Goal: Obtain resource: Download file/media

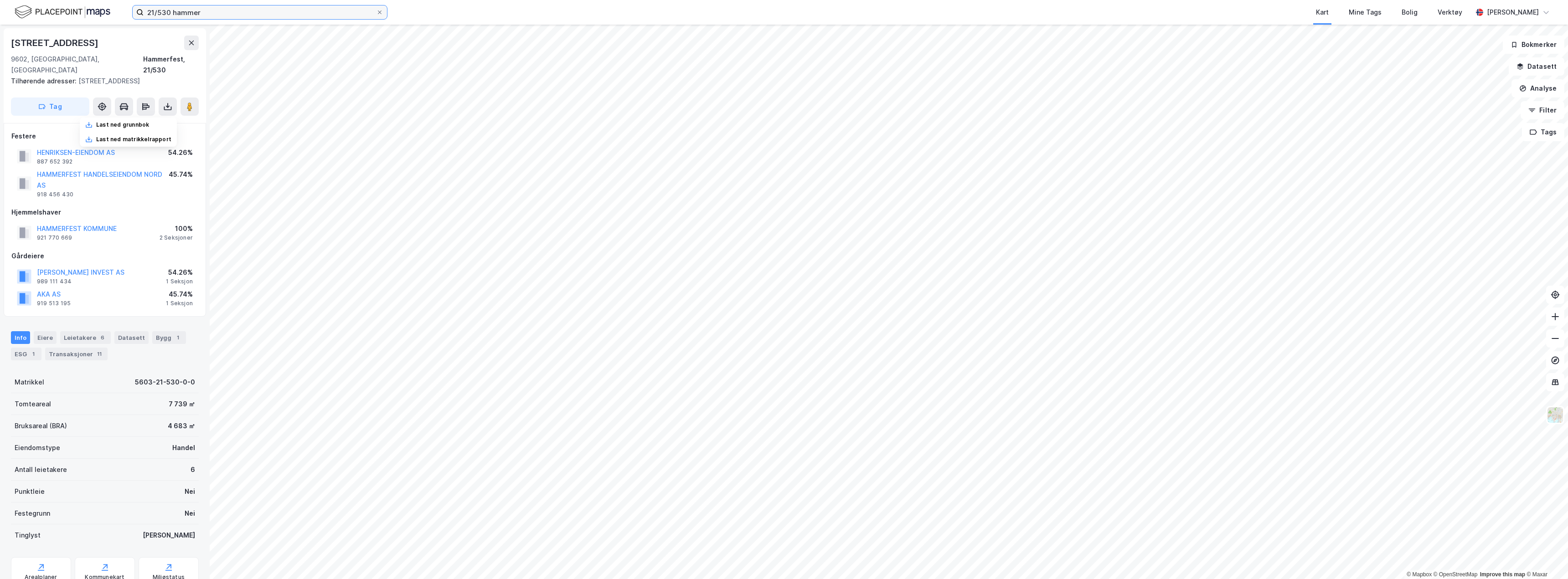
click at [204, 13] on input "21/530 hammer" at bounding box center [260, 13] width 233 height 13
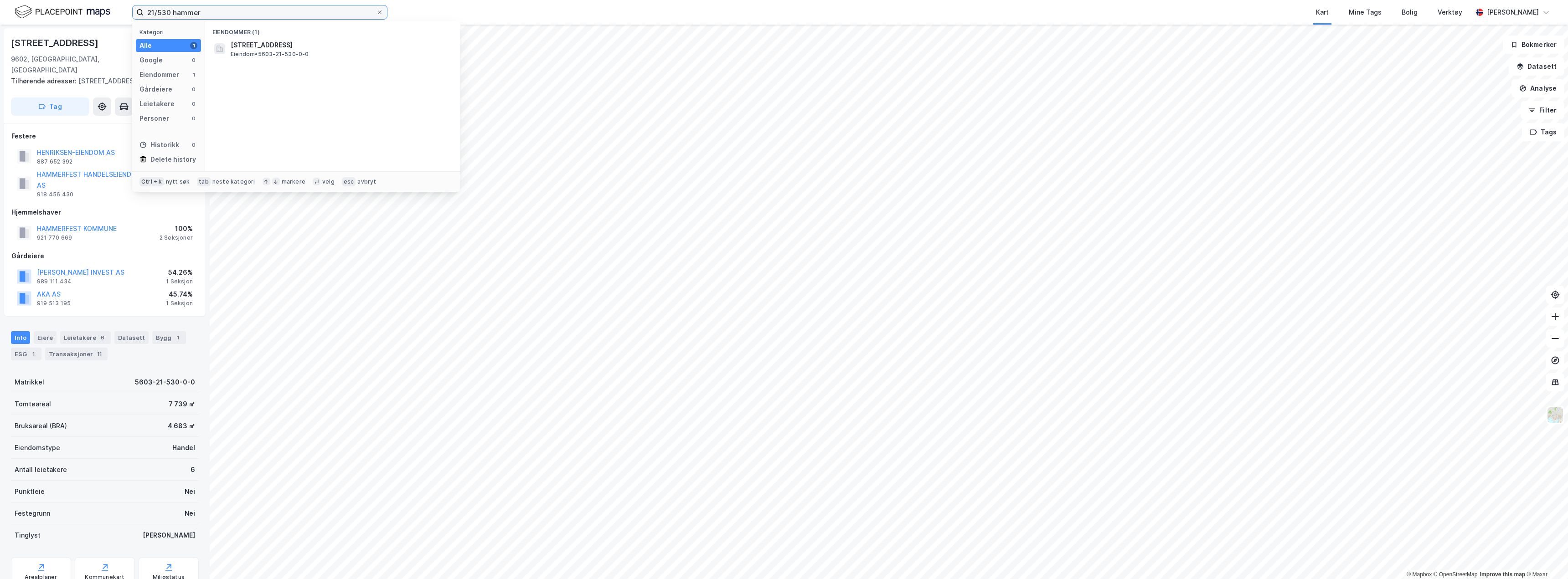
click at [204, 13] on input "21/530 hammer" at bounding box center [260, 13] width 233 height 13
click at [293, 48] on span "[STREET_ADDRESS]" at bounding box center [261, 45] width 62 height 11
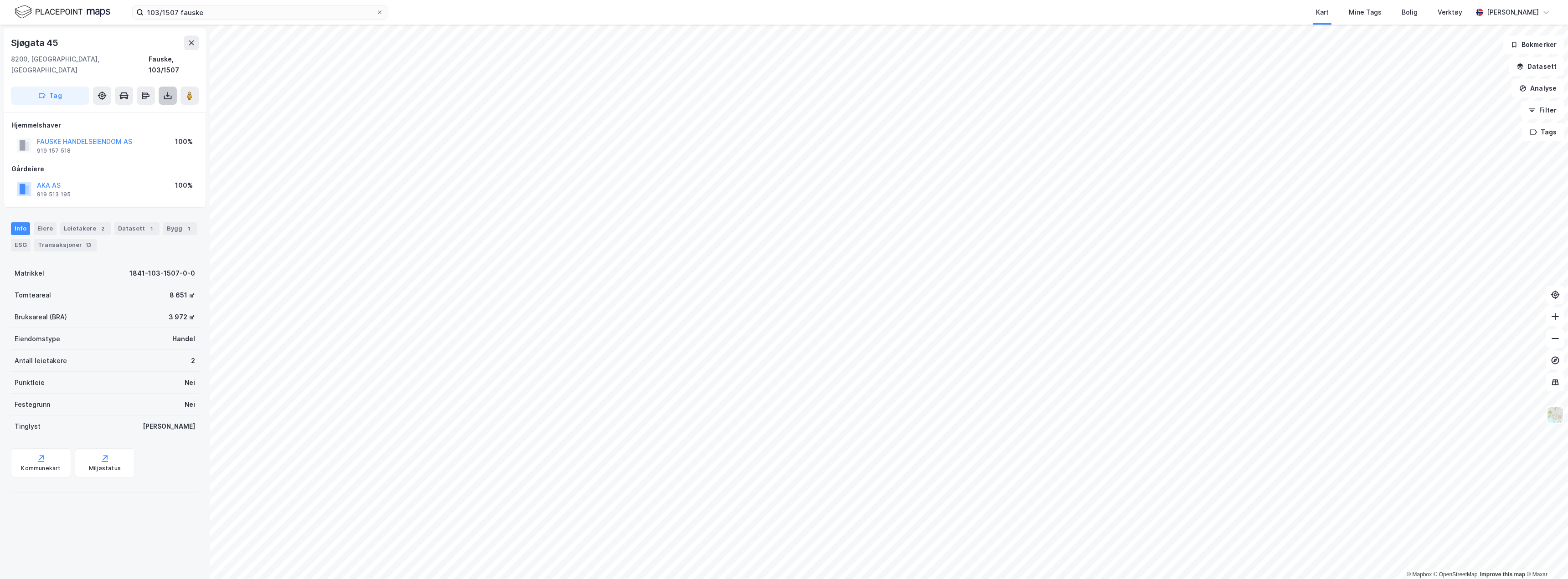
click at [165, 93] on button at bounding box center [168, 96] width 18 height 18
click at [121, 107] on div "Last ned grunnbok" at bounding box center [129, 113] width 97 height 14
click at [210, 19] on div "103/1507 fauske Kart Mine Tags Bolig Verktøy [PERSON_NAME]" at bounding box center [784, 13] width 1568 height 25
click at [209, 19] on label "103/1507 fauske" at bounding box center [260, 12] width 255 height 14
click at [209, 19] on input "103/1507 fauske" at bounding box center [260, 13] width 233 height 13
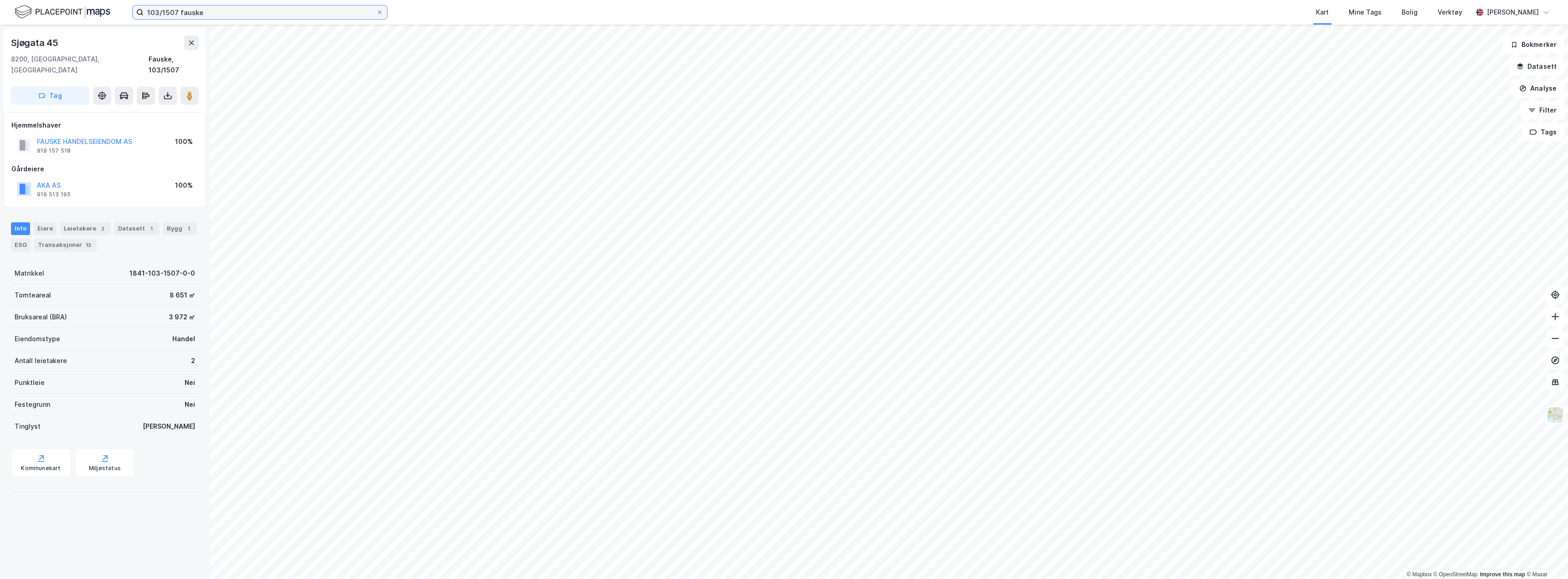
click at [210, 14] on input "103/1507 fauske" at bounding box center [260, 13] width 233 height 13
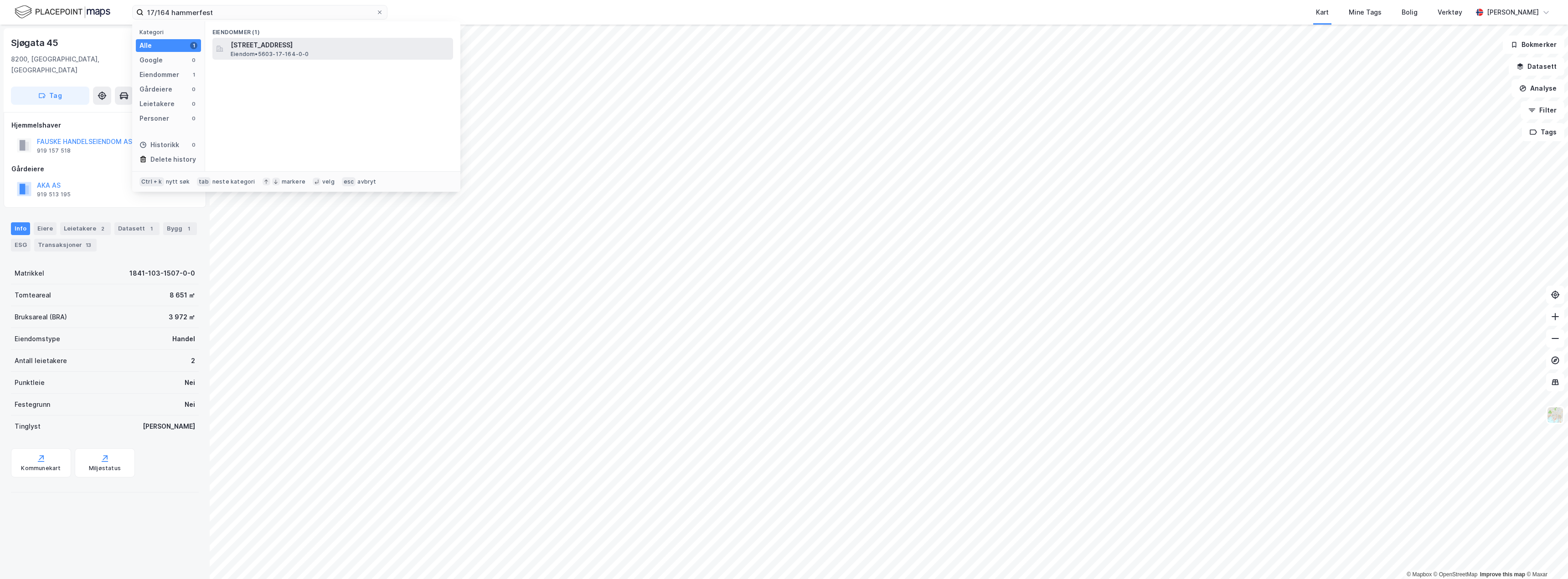
click at [263, 53] on span "Eiendom • 5603-17-164-0-0" at bounding box center [270, 54] width 78 height 8
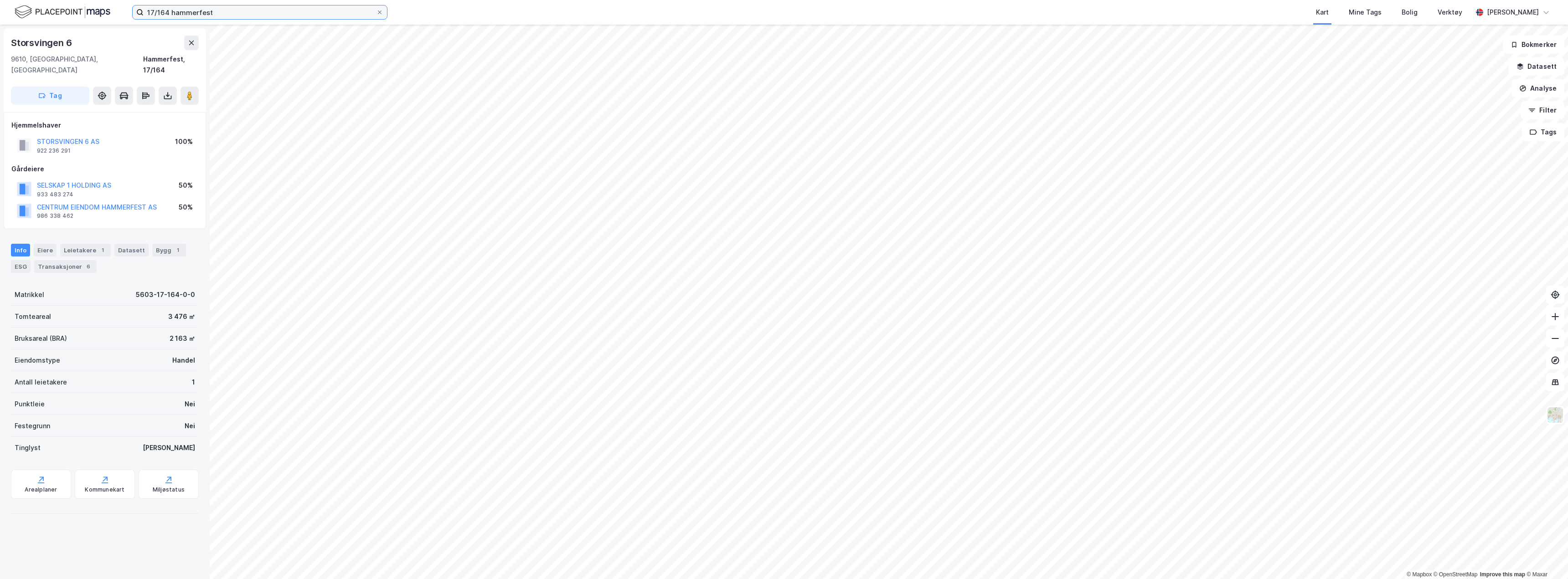
click at [264, 16] on input "17/164 hammerfest" at bounding box center [260, 13] width 233 height 13
paste input "29/158"
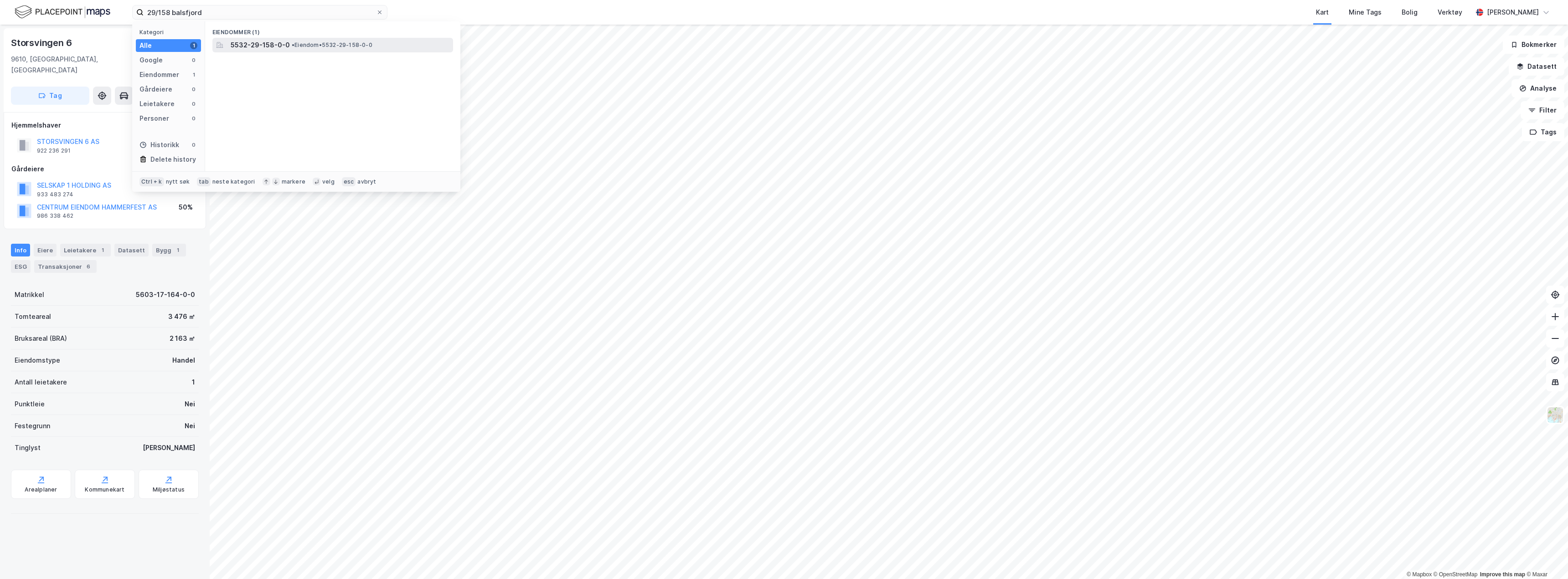
click at [301, 42] on span "• Eiendom • 5532-29-158-0-0" at bounding box center [332, 45] width 81 height 8
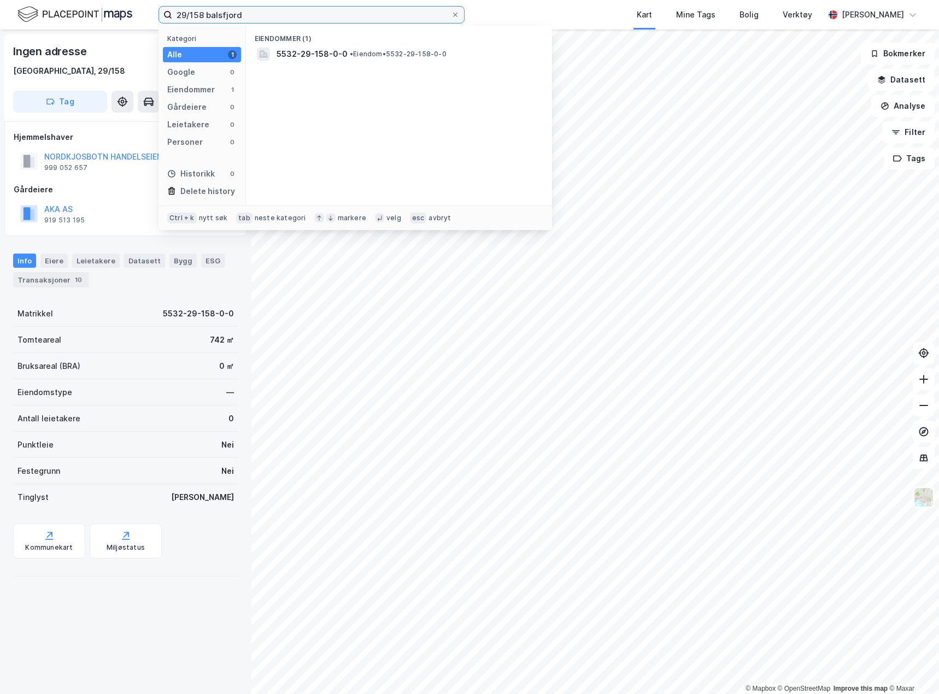
click at [264, 9] on input "29/158 balsfjord" at bounding box center [311, 15] width 279 height 16
type input "8/110 vadsø"
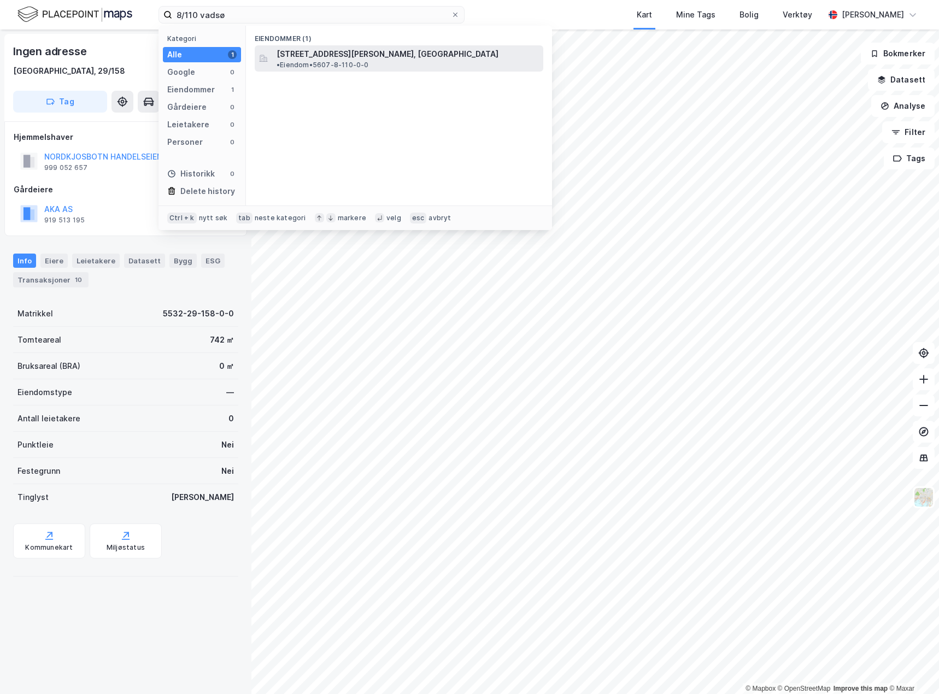
click at [338, 61] on div "[STREET_ADDRESS][PERSON_NAME], [GEOGRAPHIC_DATA] • Eiendom • 5607-8-110-0-0" at bounding box center [399, 58] width 288 height 26
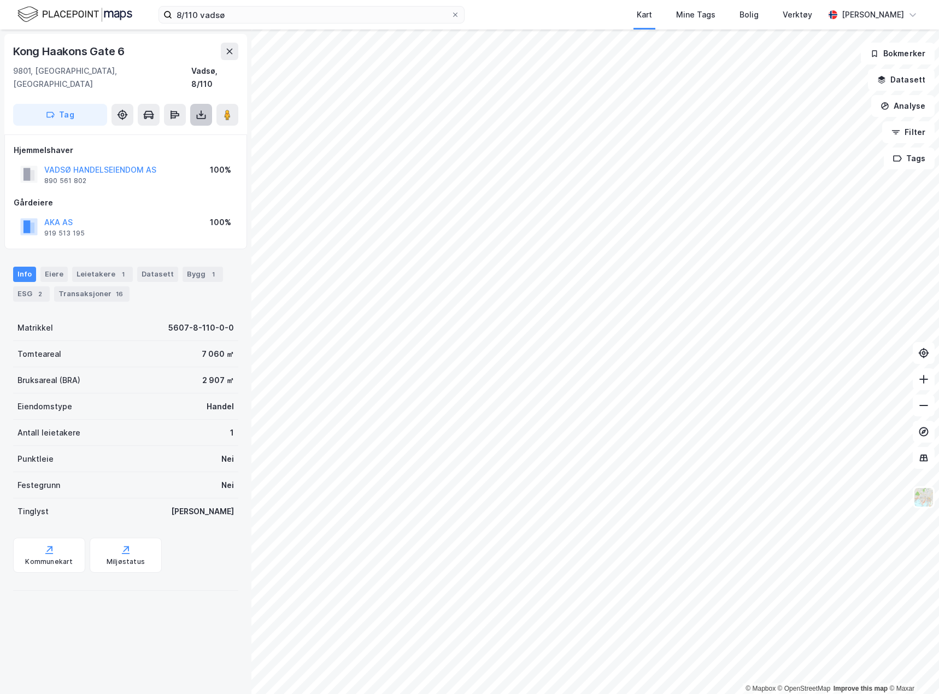
click at [198, 115] on icon at bounding box center [201, 117] width 9 height 4
click at [173, 132] on div "Last ned grunnbok" at bounding box center [146, 136] width 63 height 9
click at [69, 46] on div "Kong Haakons Gate 6" at bounding box center [70, 51] width 114 height 17
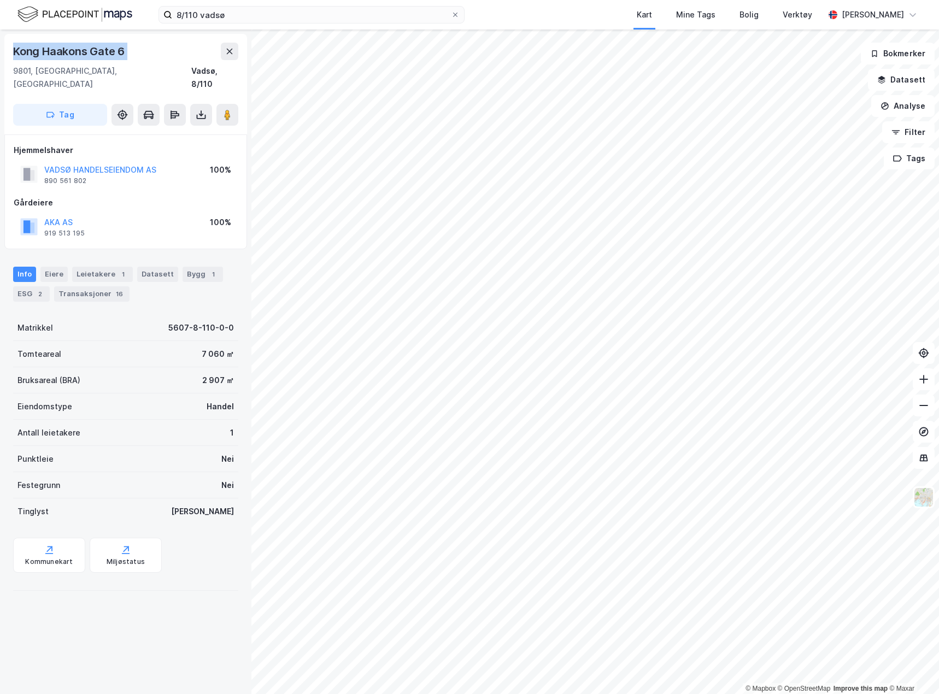
copy div "Kong Haakons Gate 6"
click at [197, 109] on icon at bounding box center [201, 114] width 11 height 11
click at [157, 145] on div "Last ned matrikkelrapport" at bounding box center [154, 153] width 116 height 17
